Goal: Obtain resource: Obtain resource

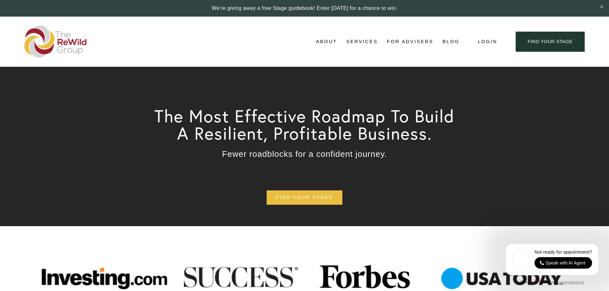
click at [0, 0] on span "Free Resources" at bounding box center [0, 0] width 0 height 0
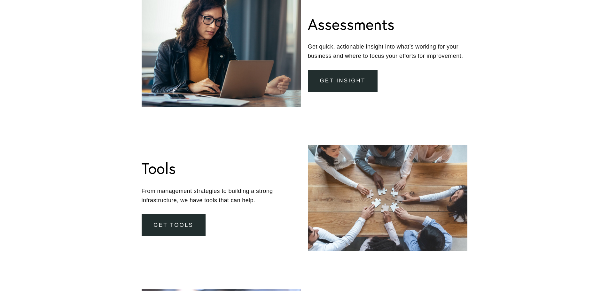
scroll to position [288, 0]
click at [345, 84] on link "get insight" at bounding box center [343, 80] width 70 height 21
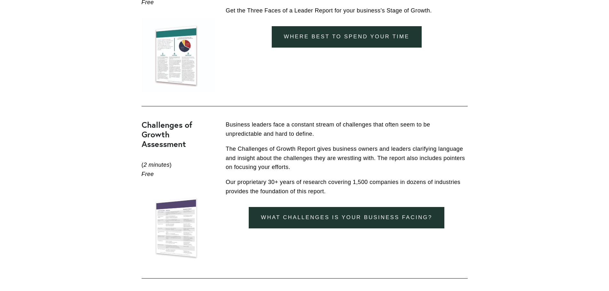
scroll to position [672, 0]
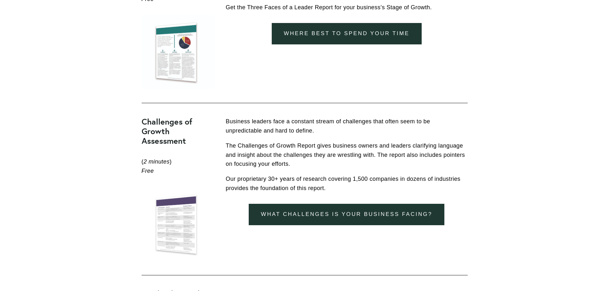
click at [368, 209] on link "What Challenges is your business facing?" at bounding box center [347, 214] width 196 height 21
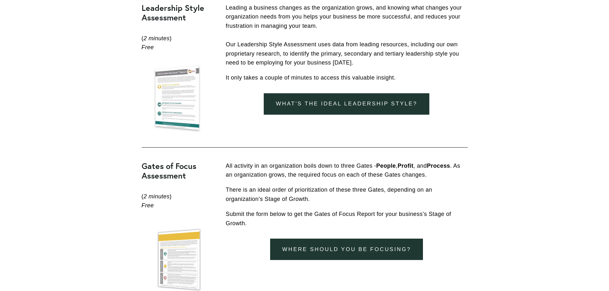
scroll to position [959, 0]
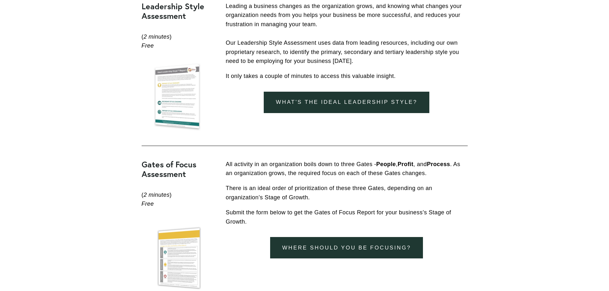
click at [323, 100] on link "What's the ideal leadership style?" at bounding box center [347, 102] width 166 height 21
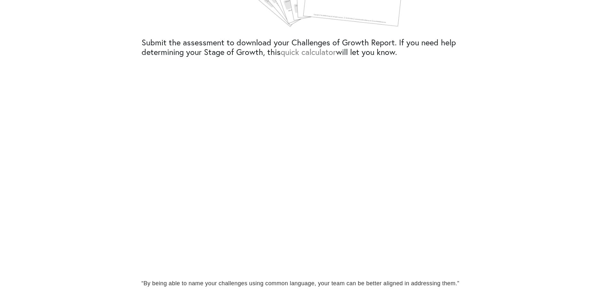
scroll to position [448, 0]
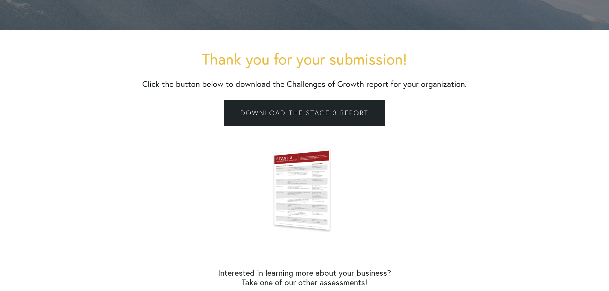
scroll to position [160, 0]
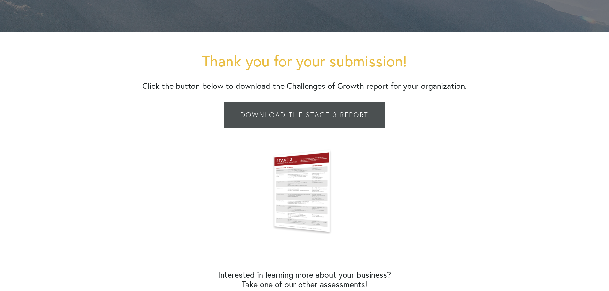
click at [318, 113] on link "Download the Stage 3 Report" at bounding box center [304, 115] width 161 height 27
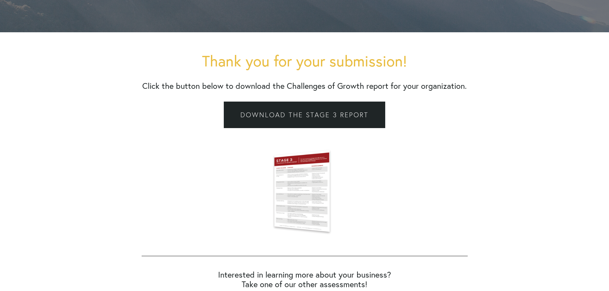
scroll to position [0, 0]
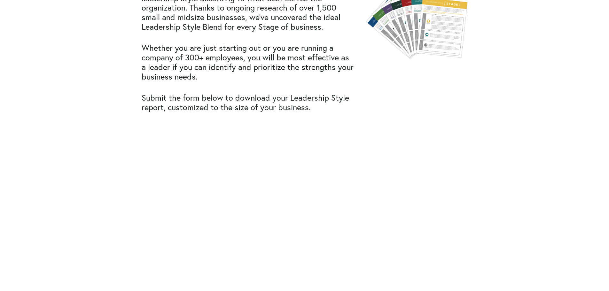
scroll to position [288, 0]
